Goal: Navigation & Orientation: Find specific page/section

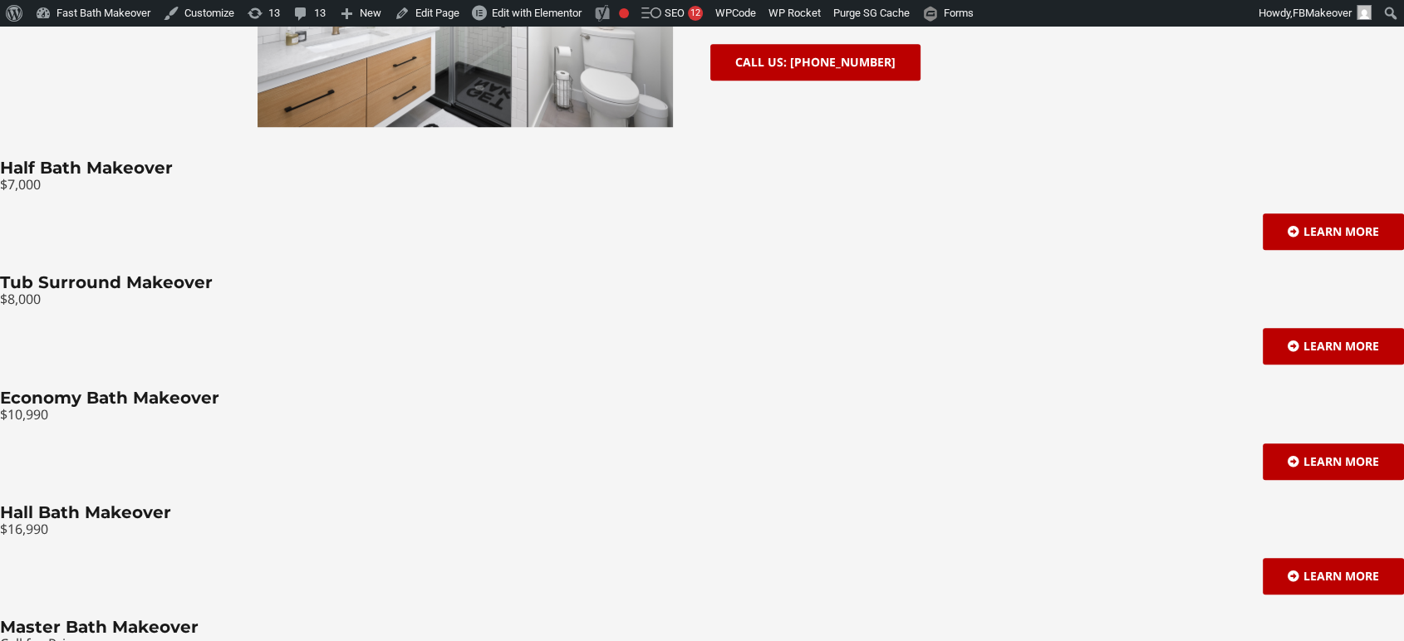
scroll to position [1353, 0]
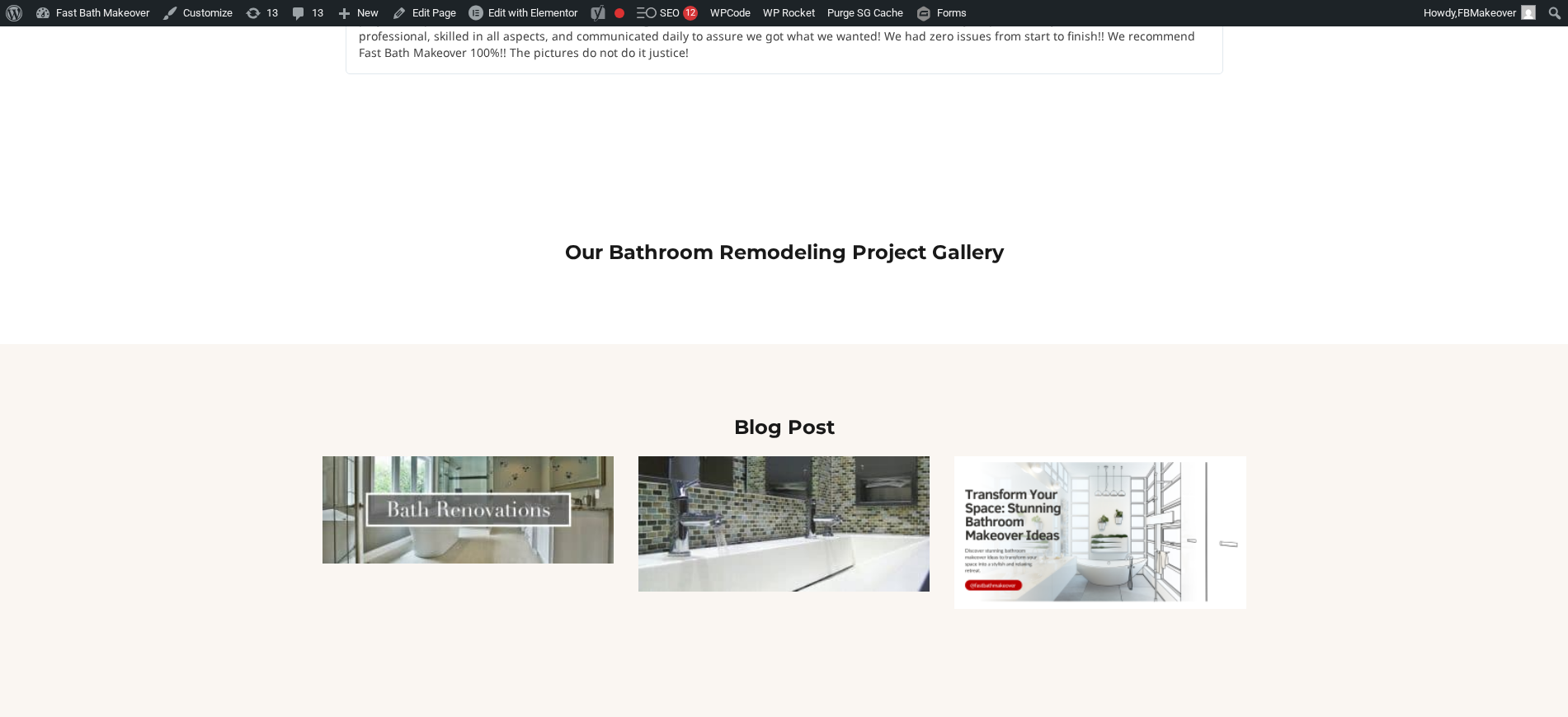
scroll to position [2200, 0]
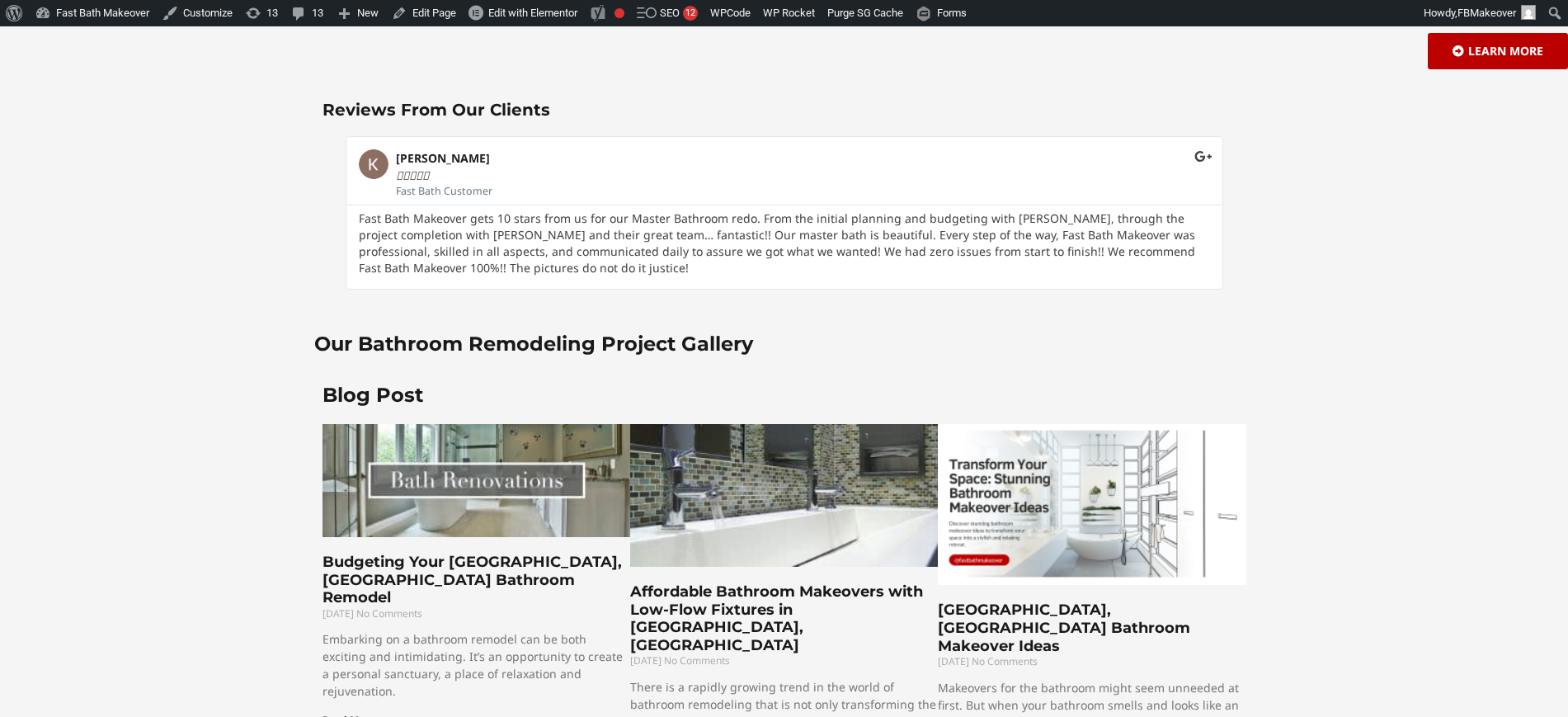
scroll to position [1994, 0]
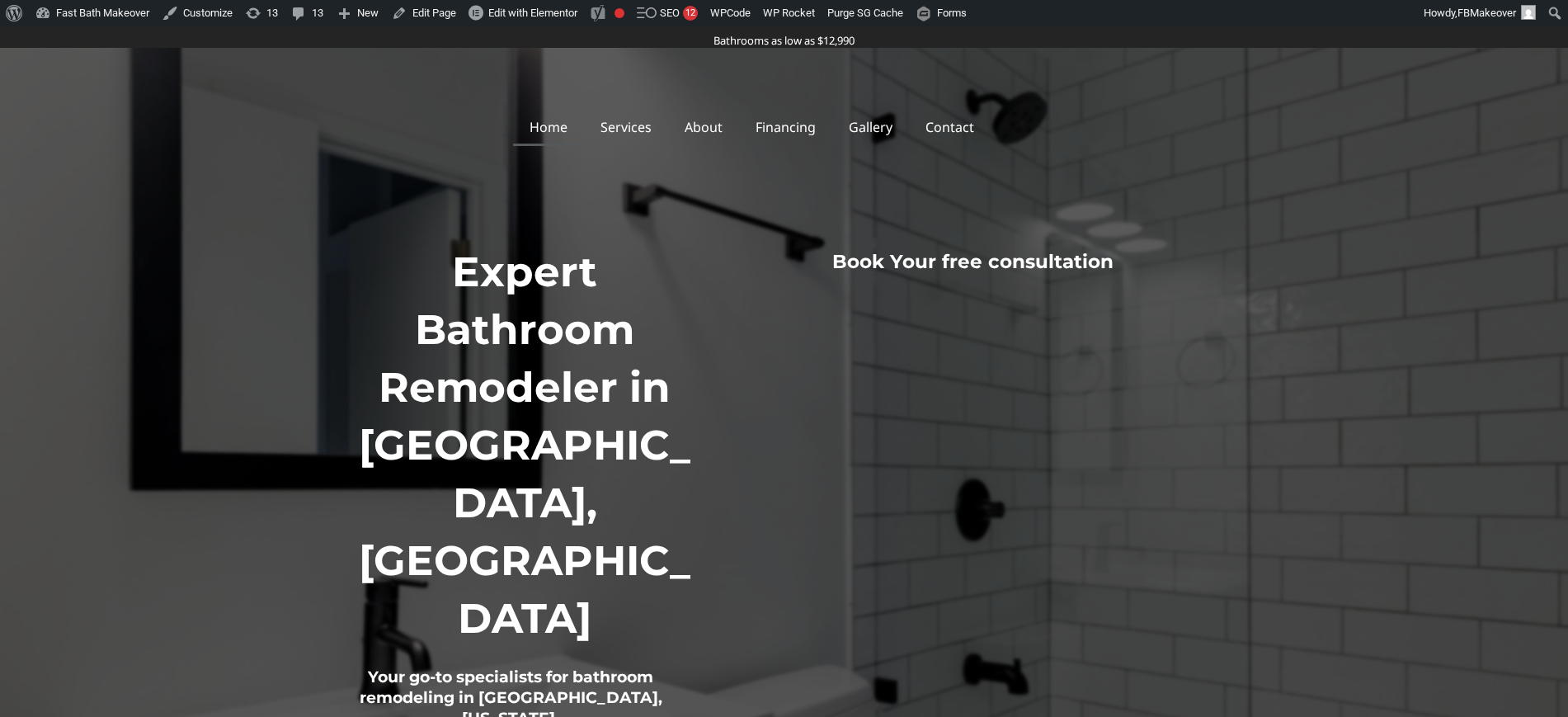
click at [575, 134] on link "Home" at bounding box center [548, 127] width 71 height 38
click at [882, 123] on link "Gallery" at bounding box center [870, 127] width 76 height 38
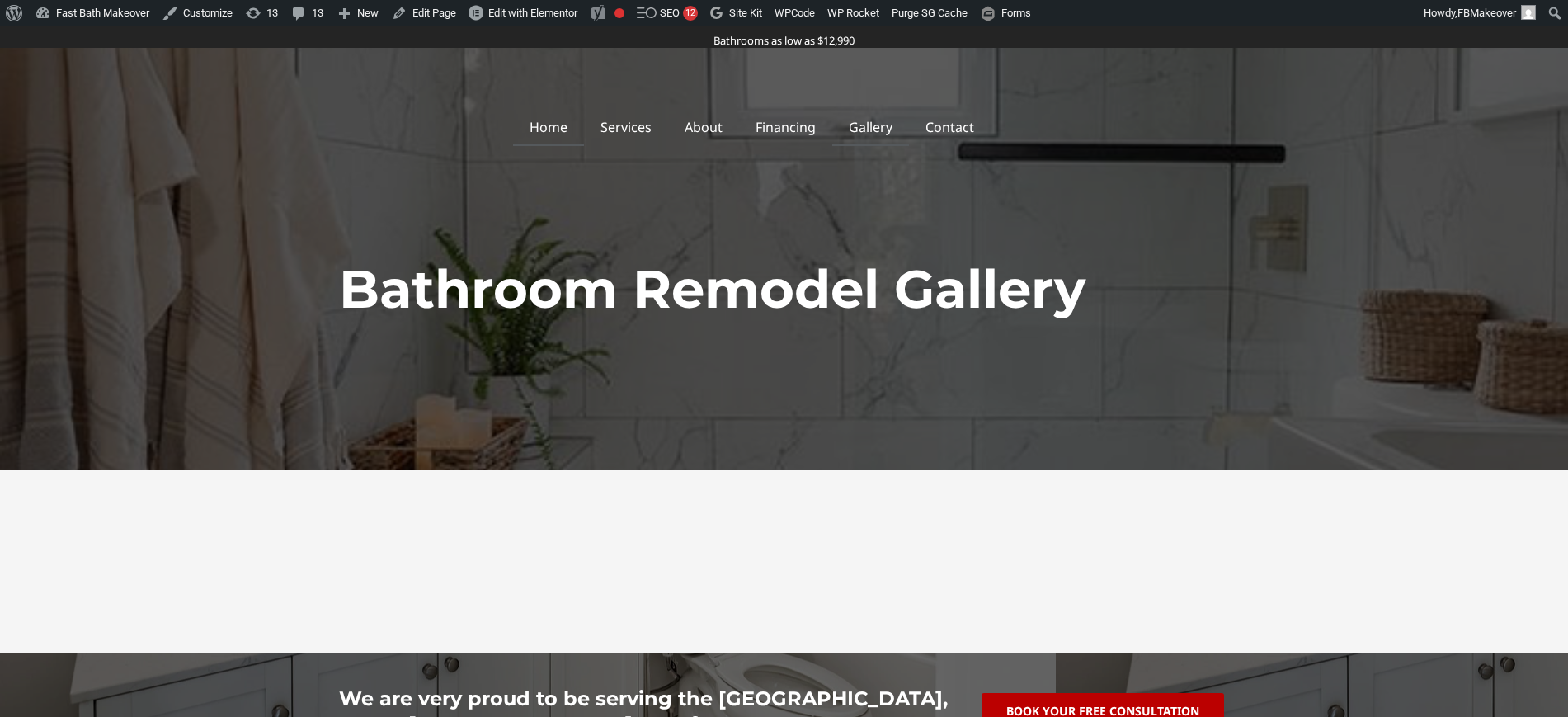
click at [563, 135] on link "Home" at bounding box center [548, 127] width 71 height 38
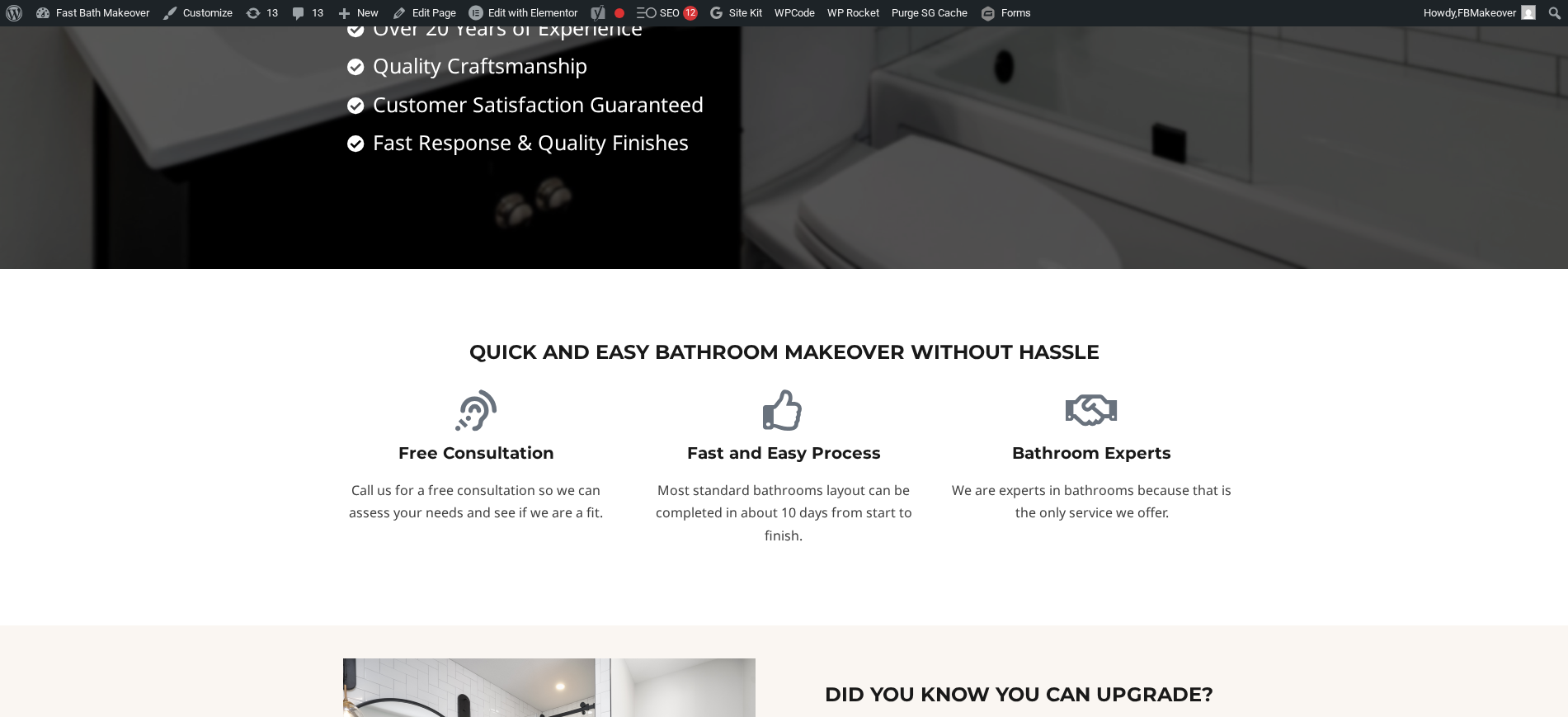
scroll to position [183, 0]
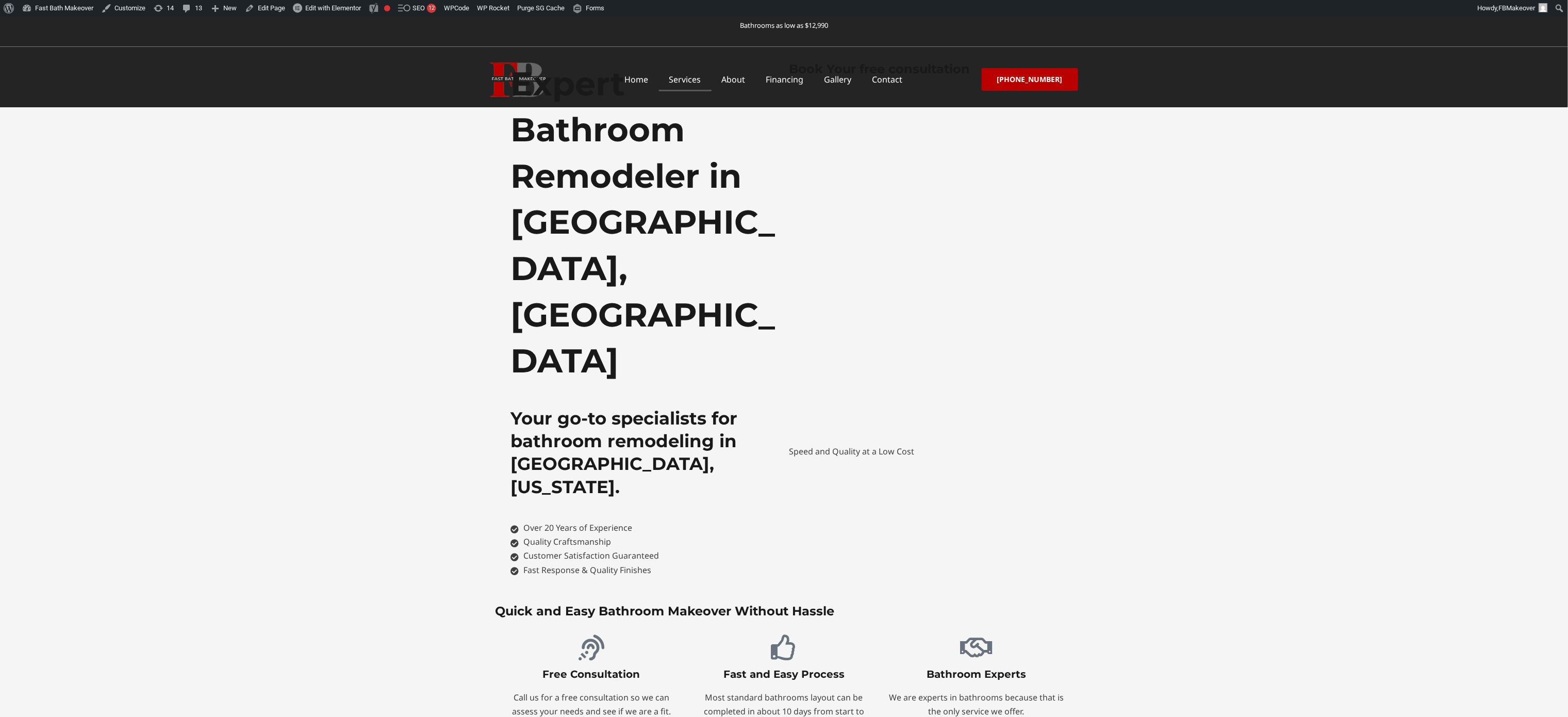
click at [695, 79] on link "Services" at bounding box center [685, 79] width 53 height 24
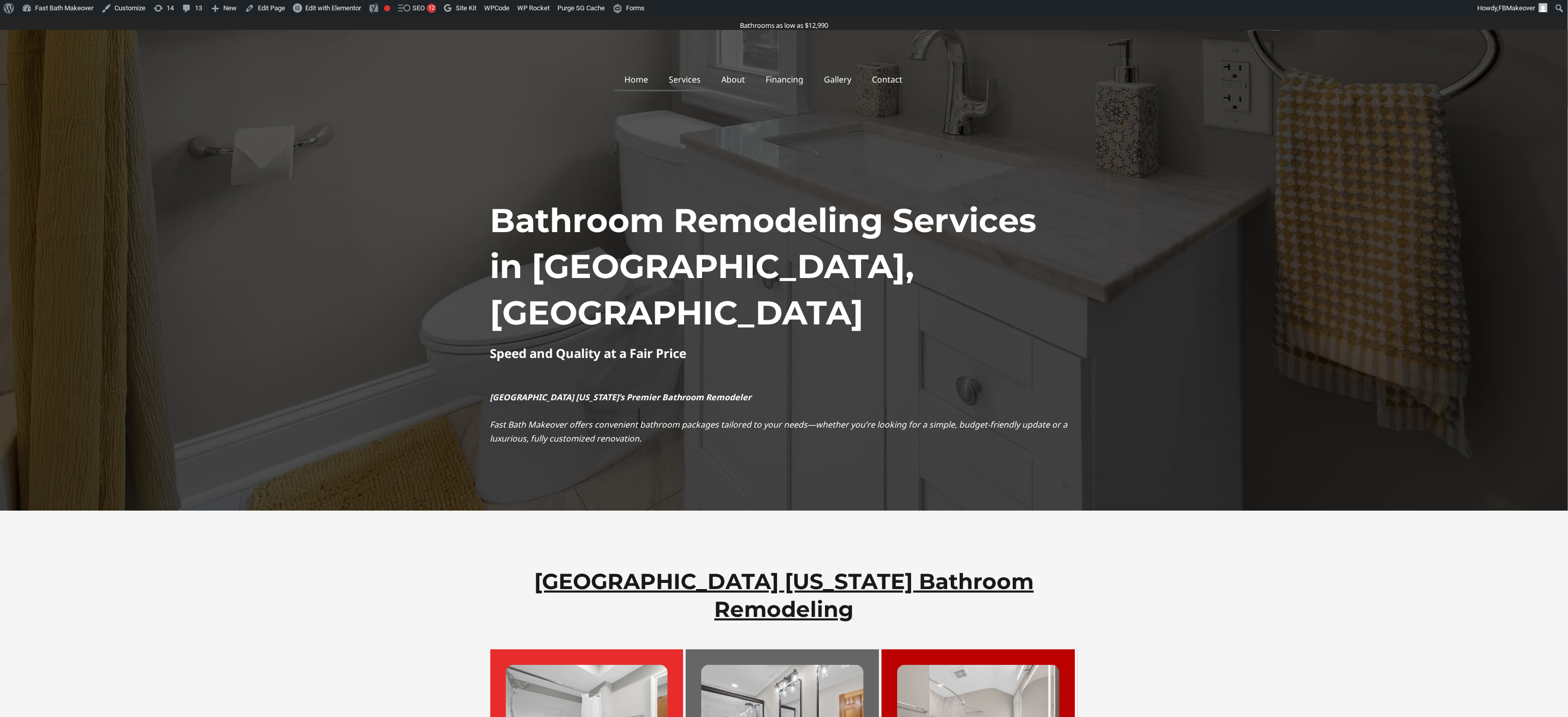
click at [655, 83] on link "Home" at bounding box center [636, 79] width 44 height 24
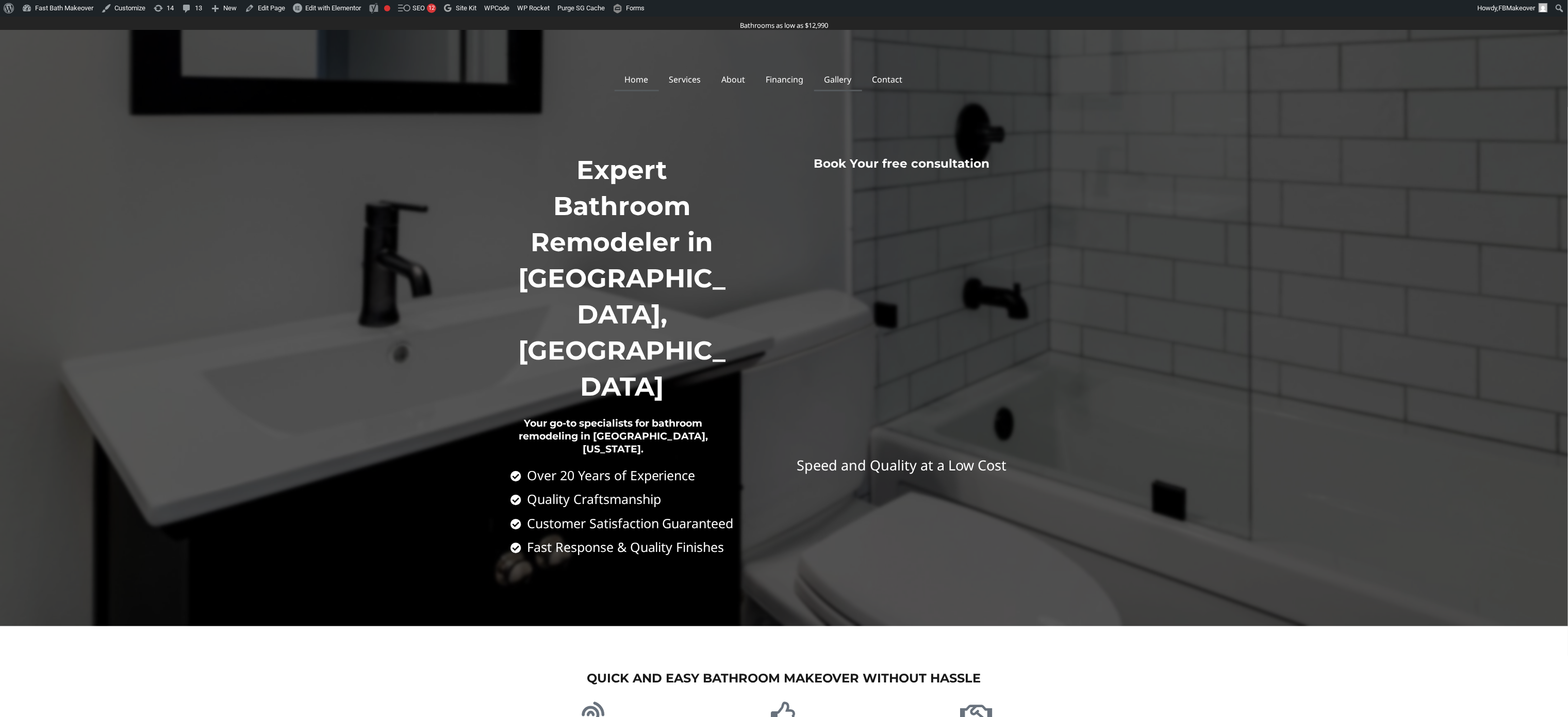
click at [839, 78] on link "Gallery" at bounding box center [838, 79] width 48 height 24
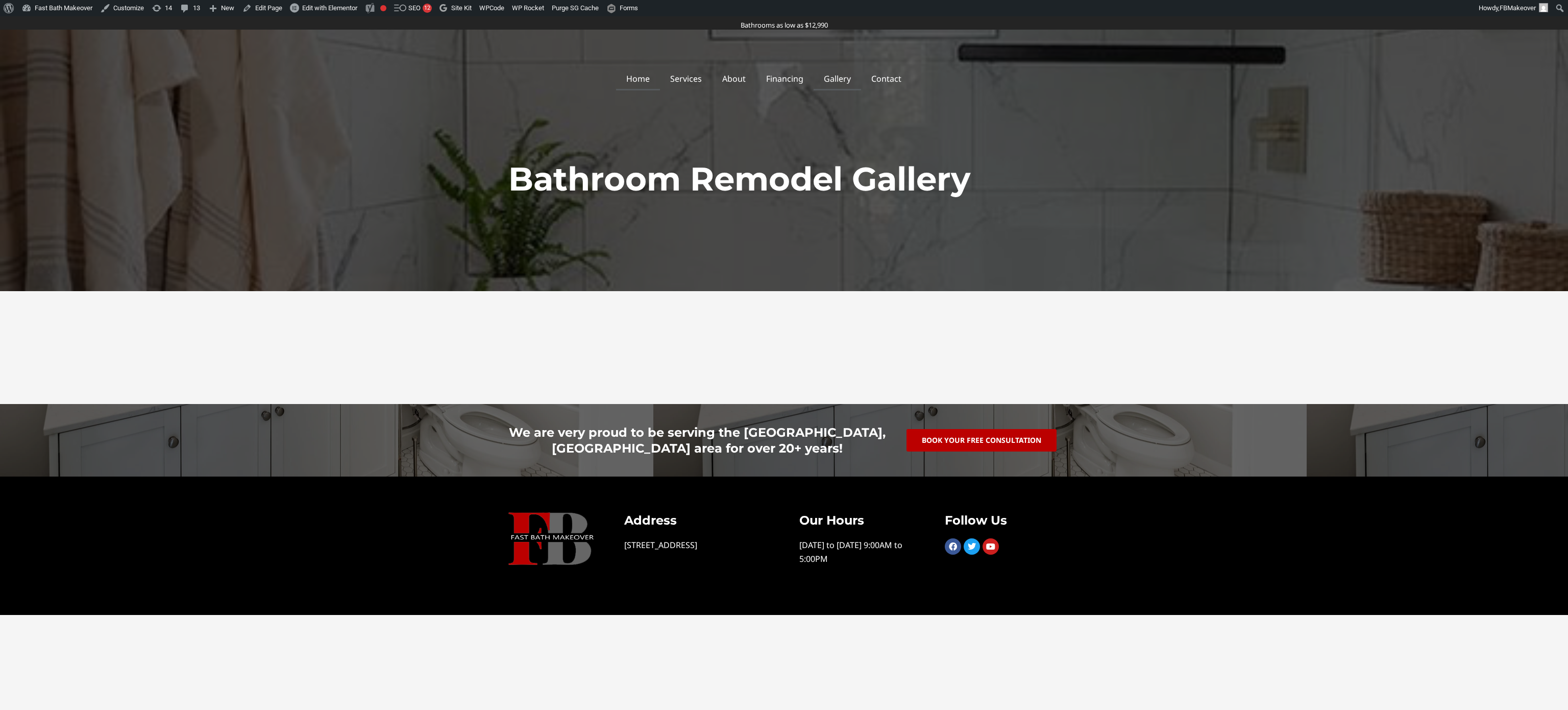
click at [653, 82] on link "Home" at bounding box center [638, 79] width 44 height 23
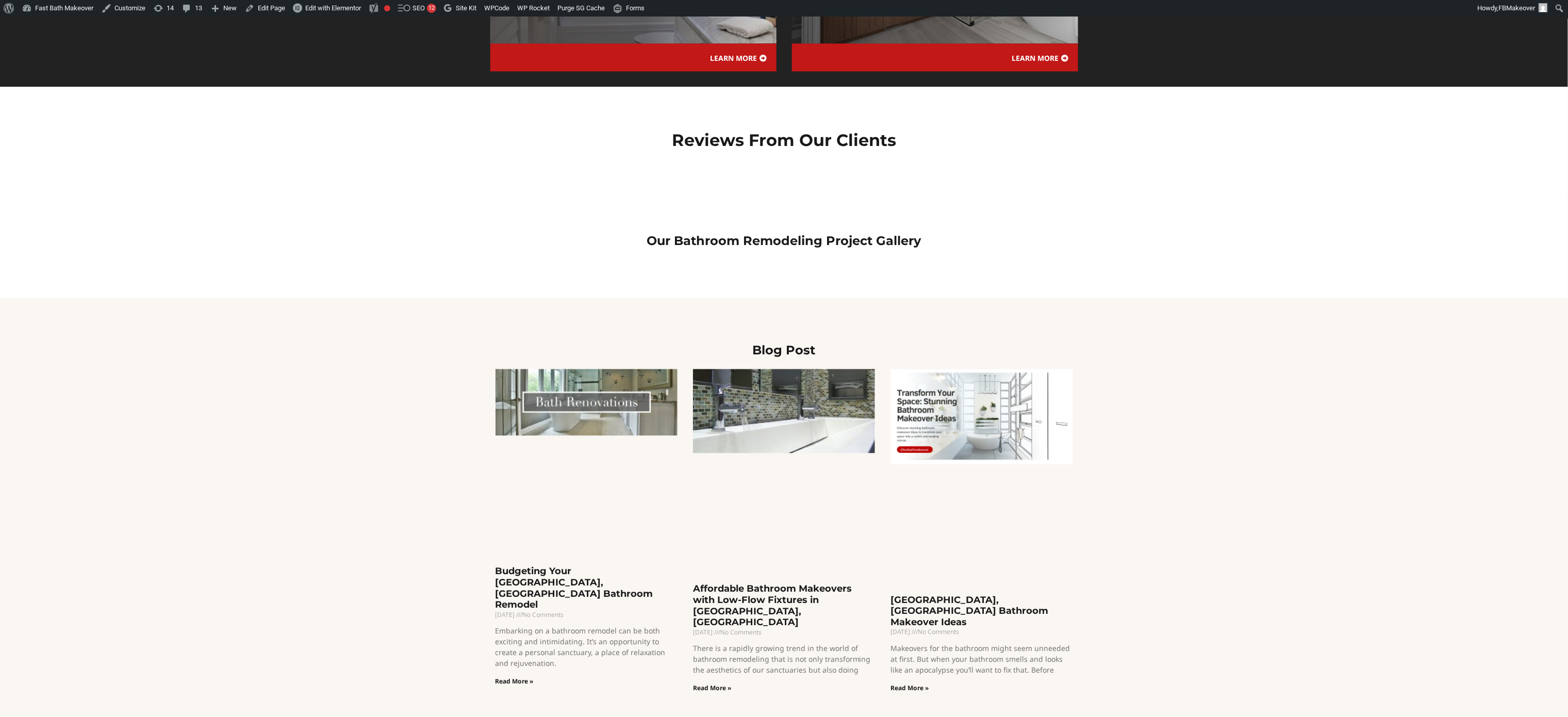
scroll to position [1444, 0]
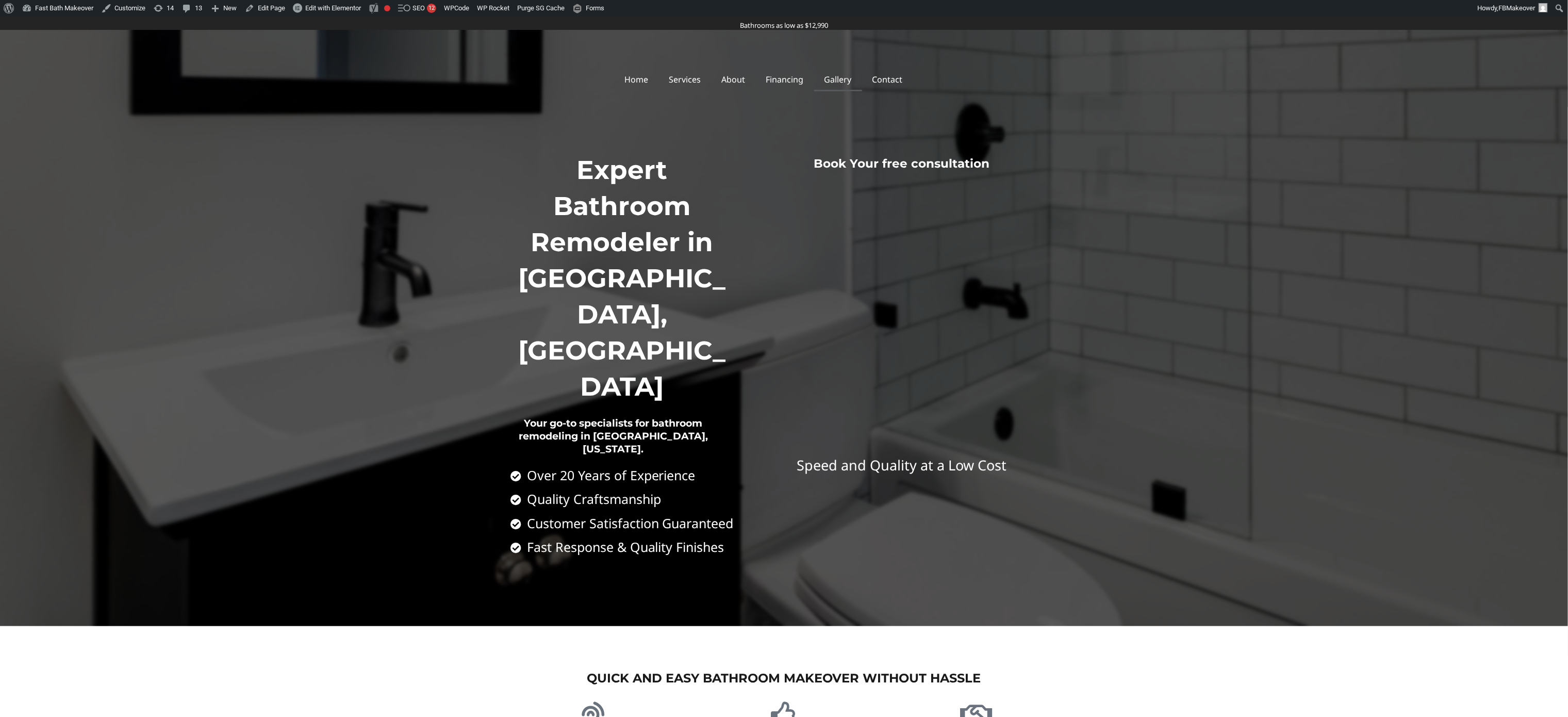
click at [847, 79] on link "Gallery" at bounding box center [838, 79] width 48 height 24
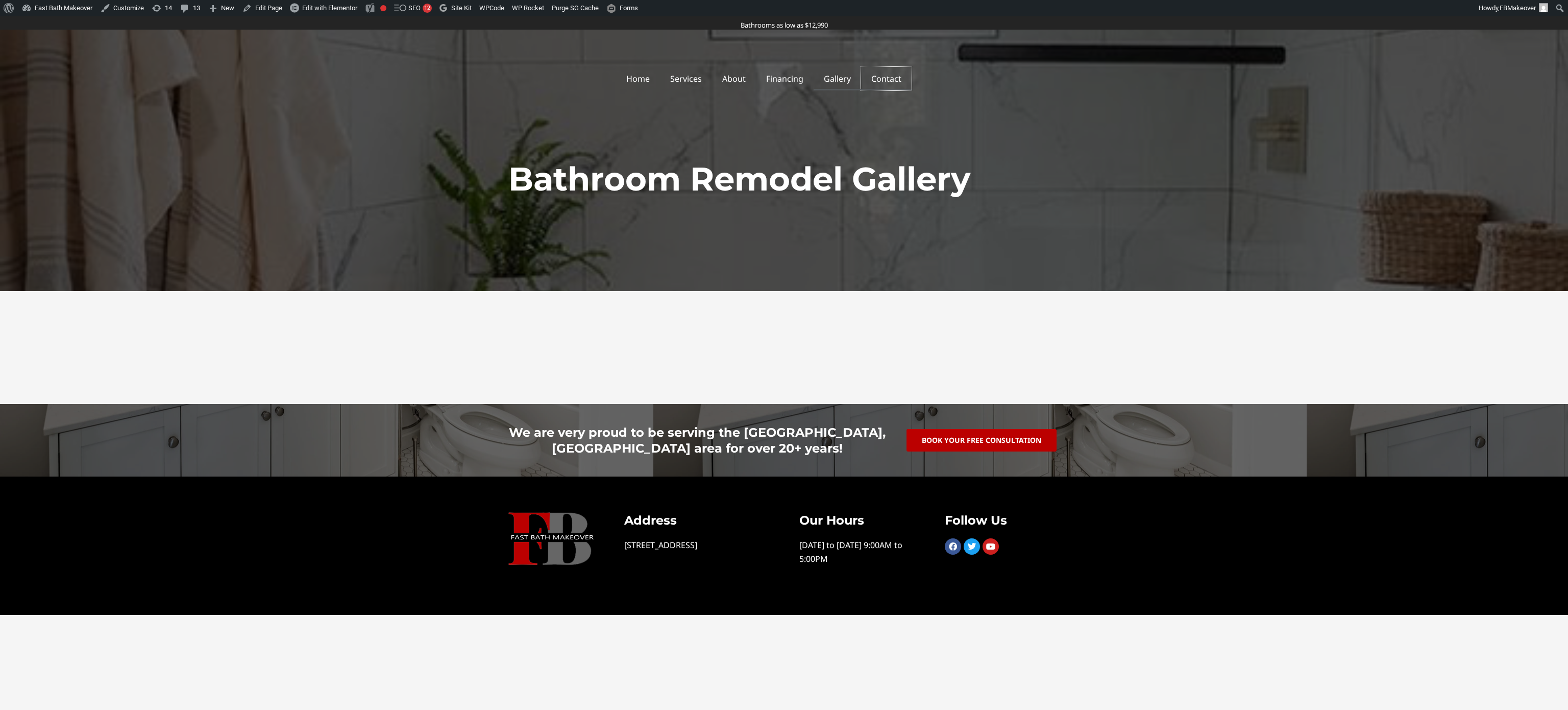
click at [884, 81] on link "Contact" at bounding box center [886, 79] width 50 height 23
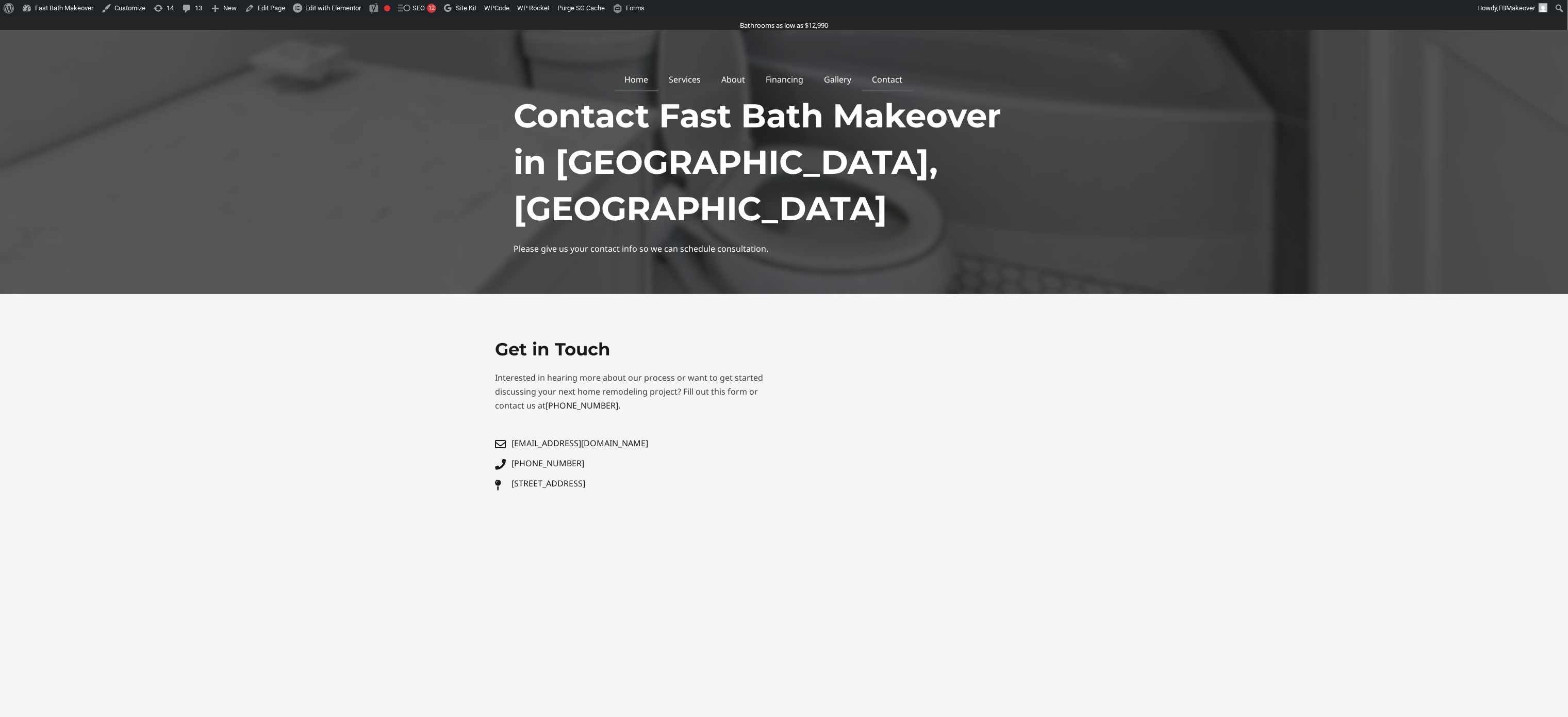
click at [656, 81] on link "Home" at bounding box center [636, 79] width 44 height 24
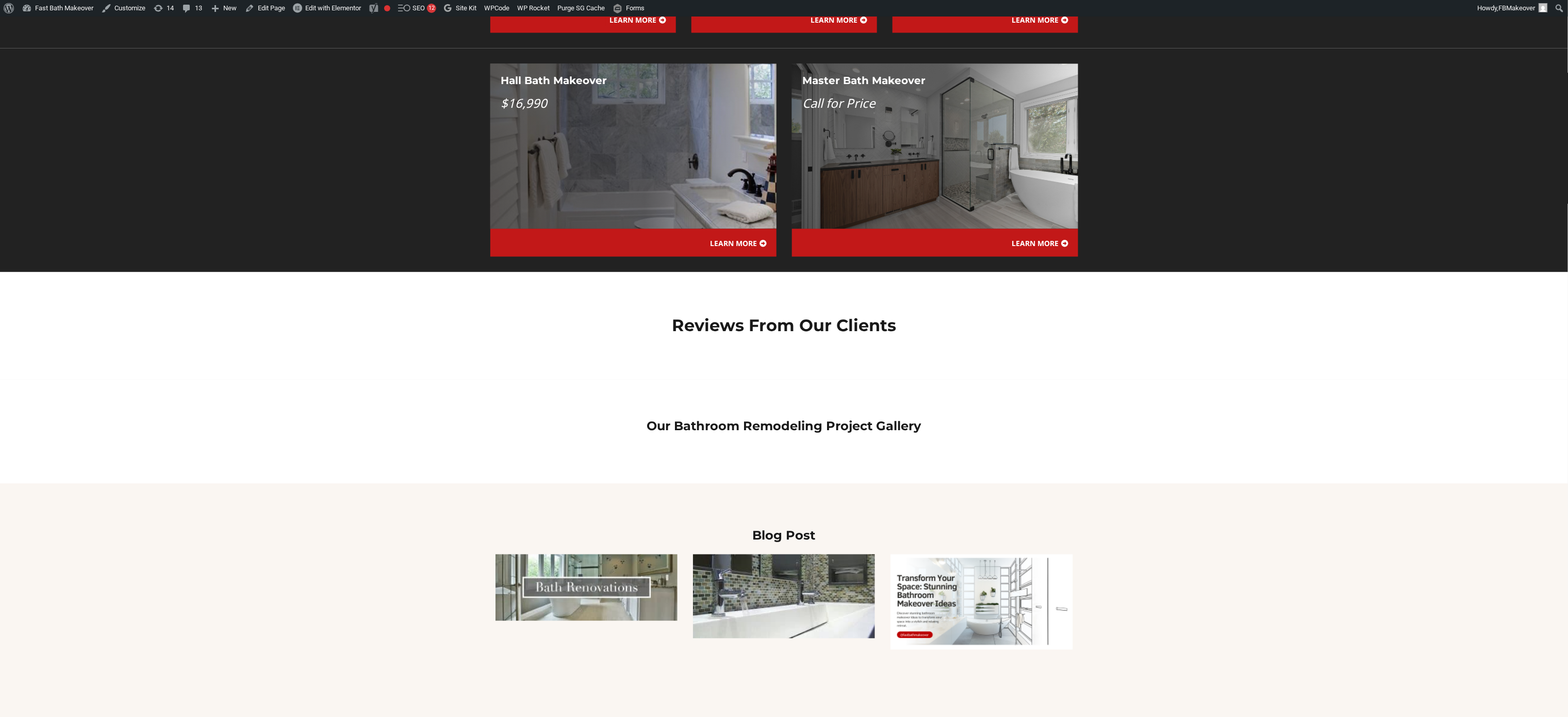
scroll to position [1444, 0]
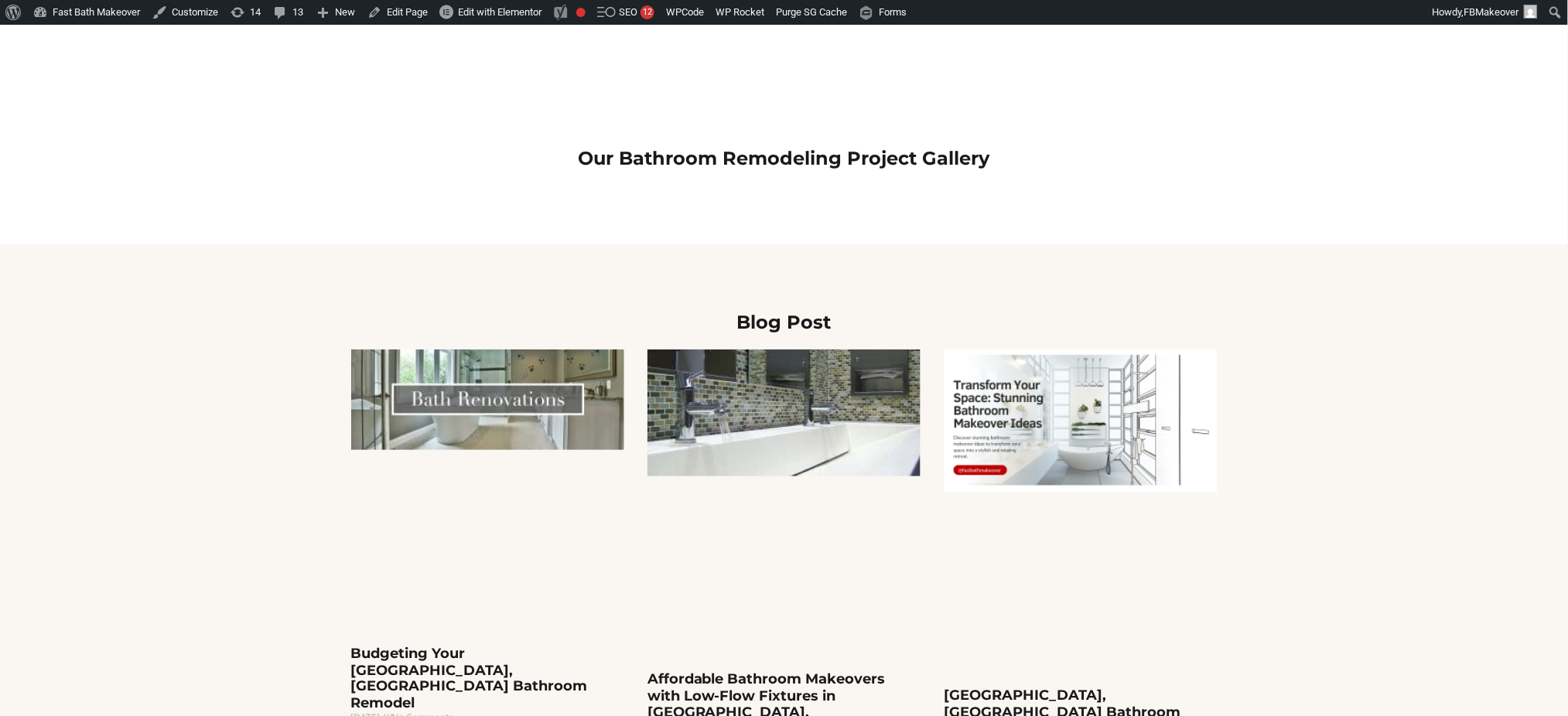
scroll to position [2681, 0]
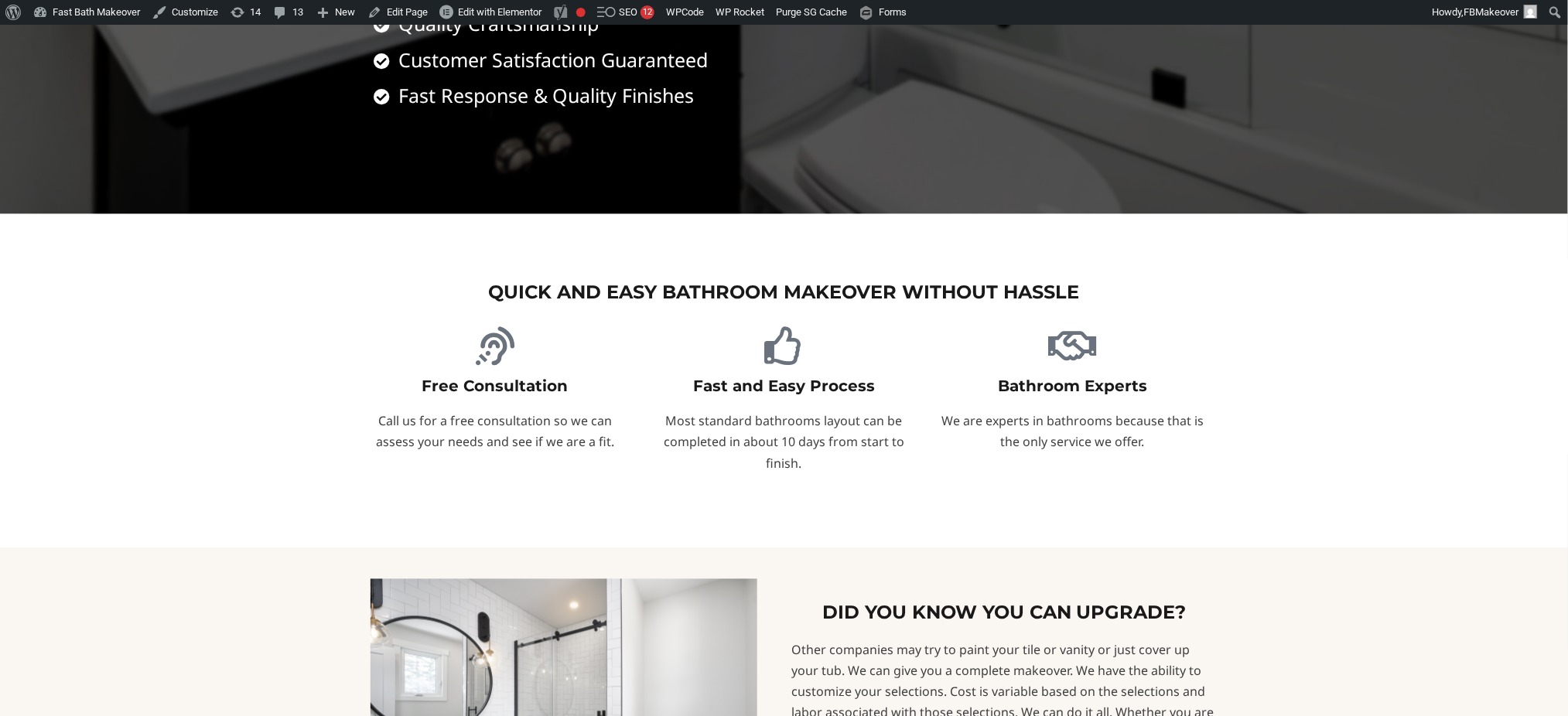
scroll to position [619, 0]
